Goal: Navigation & Orientation: Go to known website

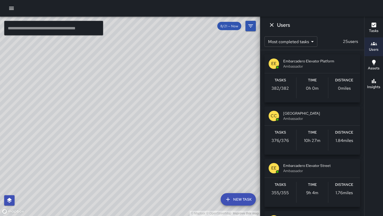
scroll to position [1146, 0]
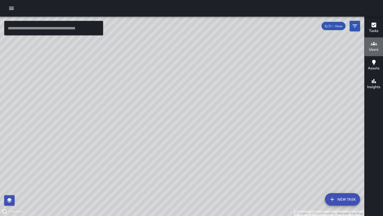
click at [372, 43] on icon "button" at bounding box center [373, 44] width 6 height 6
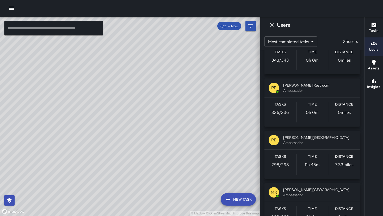
scroll to position [184, 0]
